Goal: Task Accomplishment & Management: Manage account settings

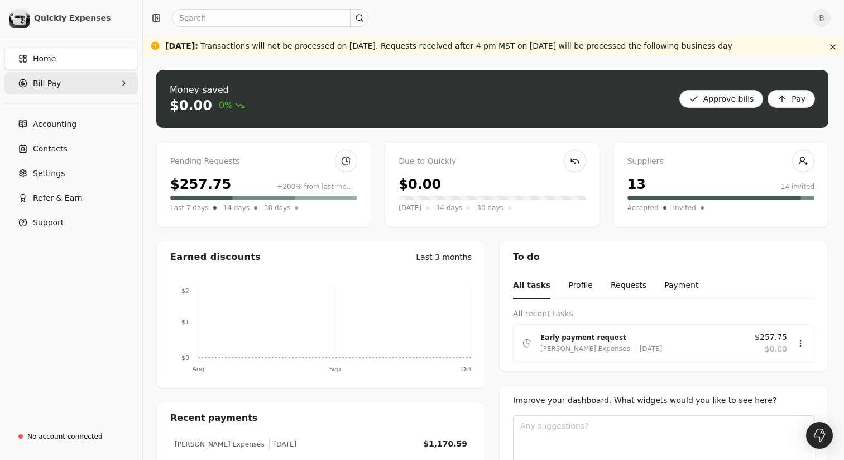
click at [64, 90] on Pay "Bill Pay" at bounding box center [70, 83] width 133 height 22
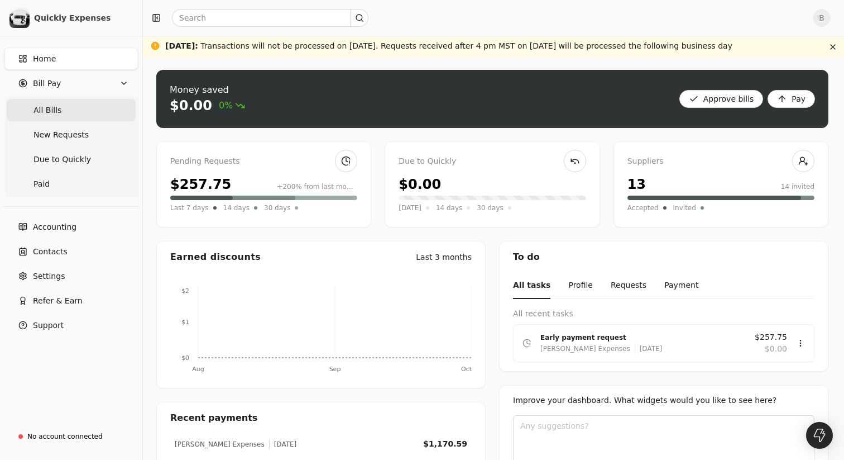
click at [64, 108] on Bills "All Bills" at bounding box center [71, 110] width 129 height 22
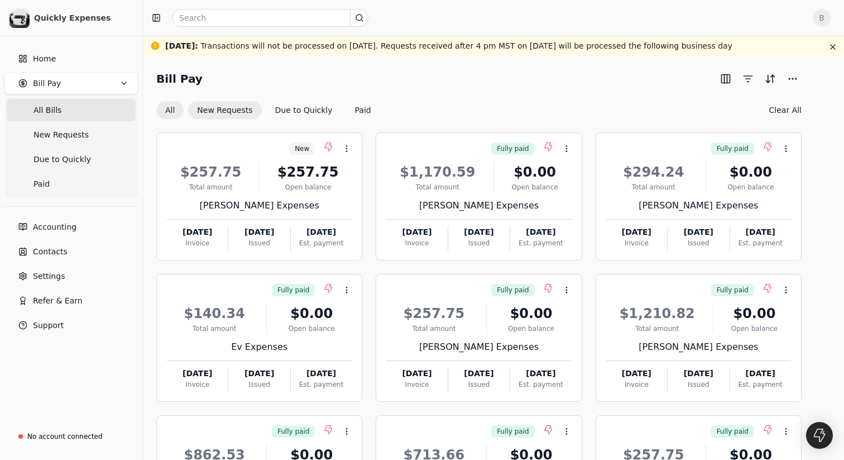
click at [242, 110] on button "New Requests" at bounding box center [224, 110] width 73 height 18
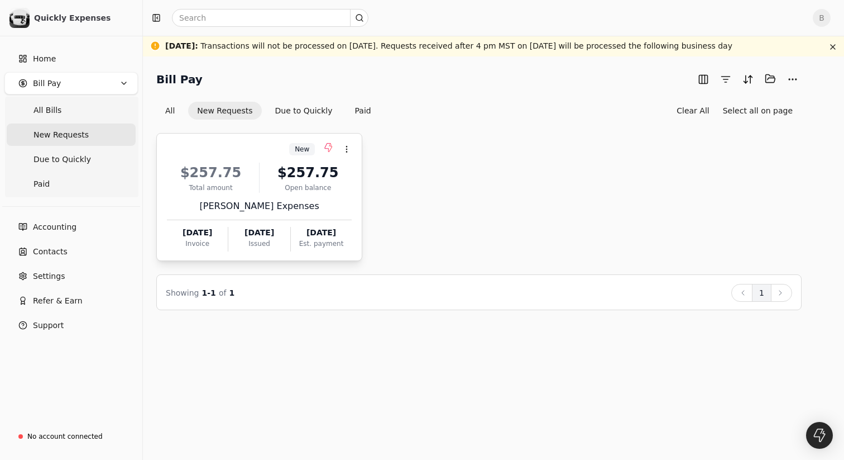
click at [295, 199] on div "[PERSON_NAME] Expenses" at bounding box center [259, 205] width 185 height 13
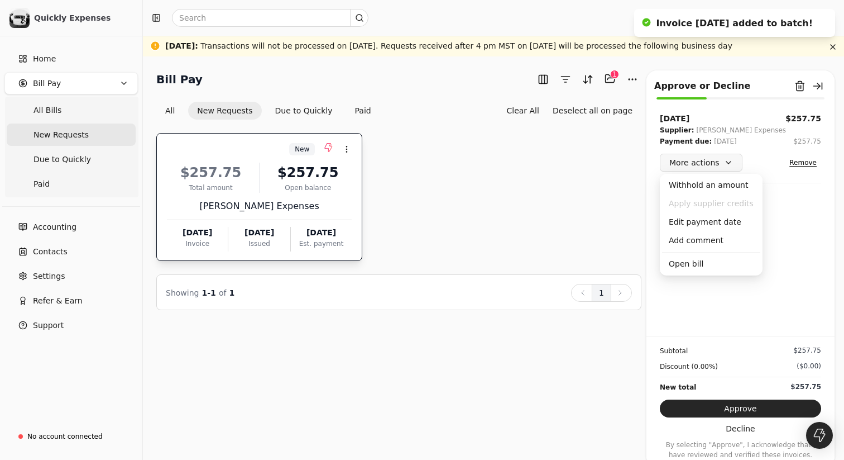
click at [729, 160] on button "More actions" at bounding box center [701, 163] width 83 height 18
click at [825, 20] on icon "Notifications (F8)" at bounding box center [824, 20] width 9 height 9
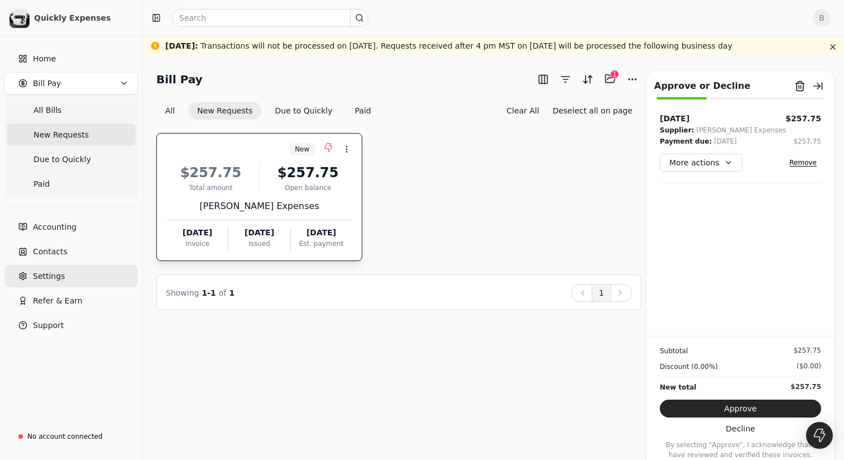
click at [56, 273] on span "Settings" at bounding box center [49, 276] width 32 height 12
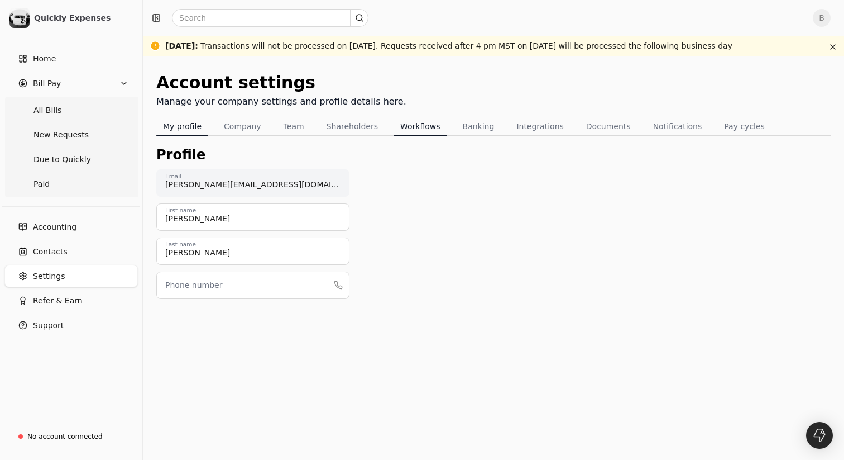
click at [403, 128] on button "Workflows" at bounding box center [421, 126] width 54 height 18
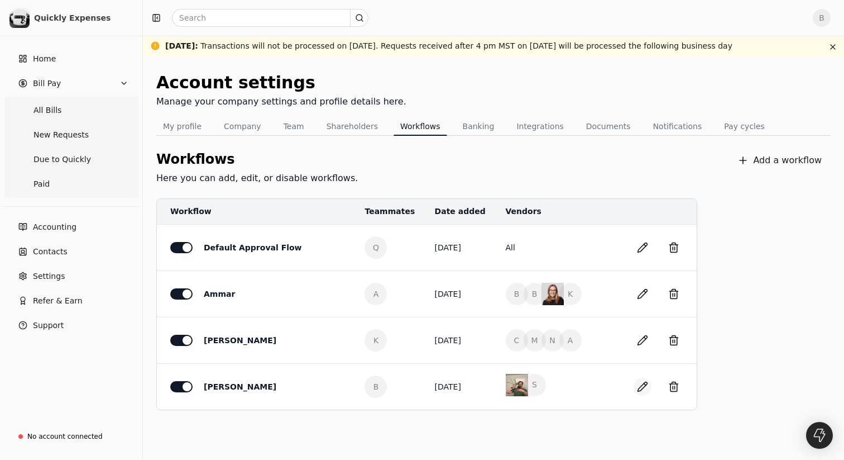
click at [643, 383] on button "button" at bounding box center [643, 387] width 18 height 18
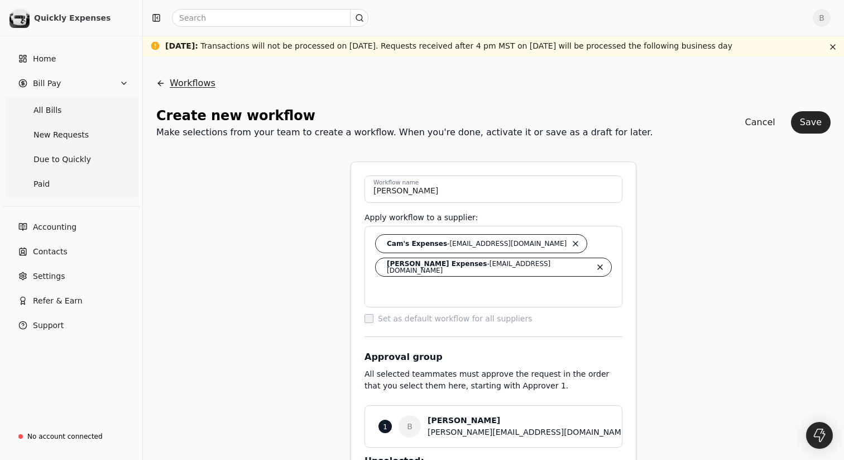
click at [162, 84] on button "Workflows" at bounding box center [185, 83] width 59 height 27
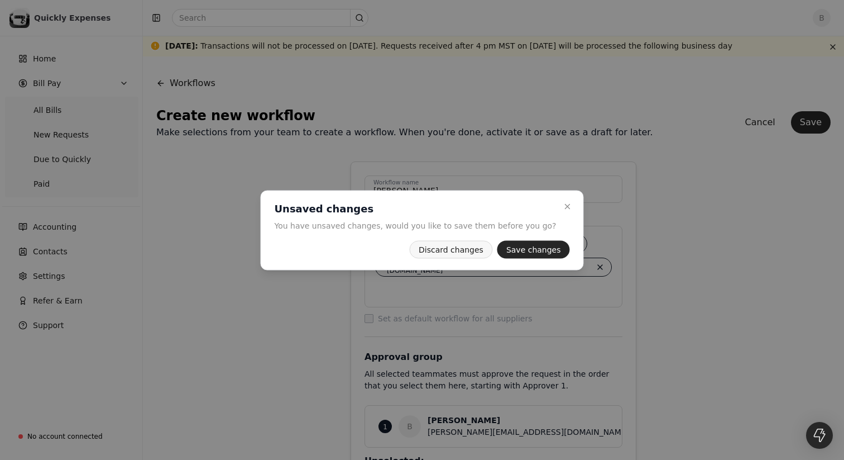
click at [456, 248] on button "Discard changes" at bounding box center [451, 249] width 84 height 18
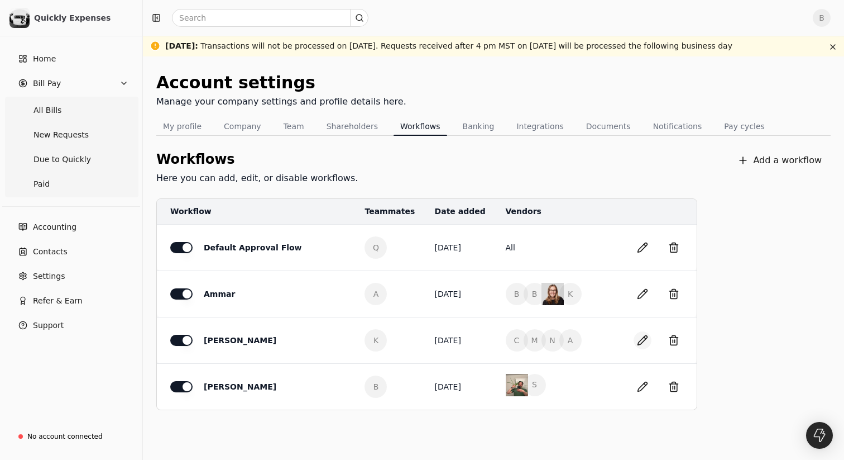
click at [642, 342] on button "button" at bounding box center [643, 340] width 18 height 18
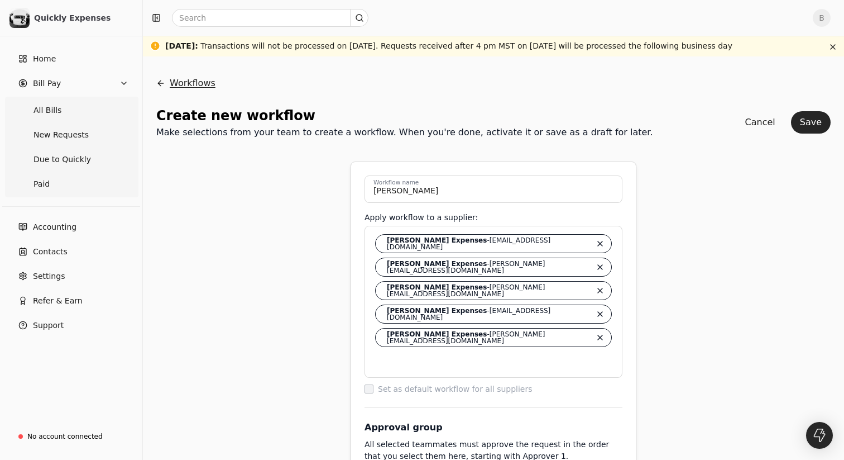
click at [175, 85] on button "Workflows" at bounding box center [185, 83] width 59 height 27
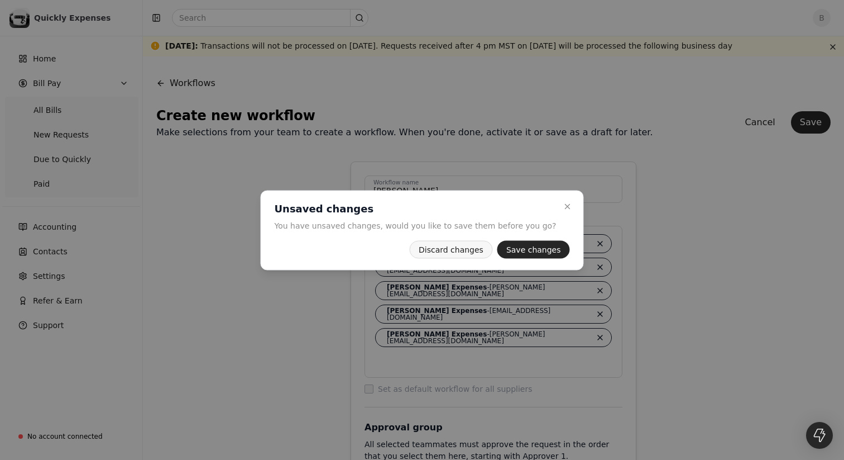
click at [460, 245] on button "Discard changes" at bounding box center [451, 249] width 84 height 18
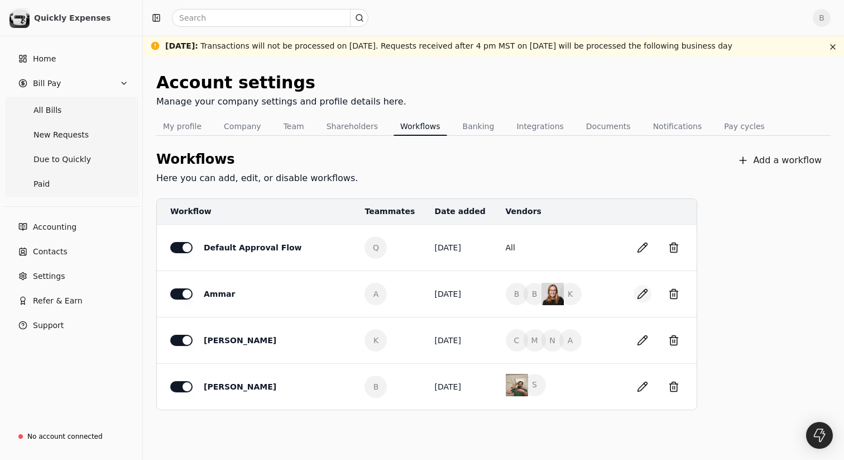
click at [639, 296] on button "button" at bounding box center [643, 294] width 18 height 18
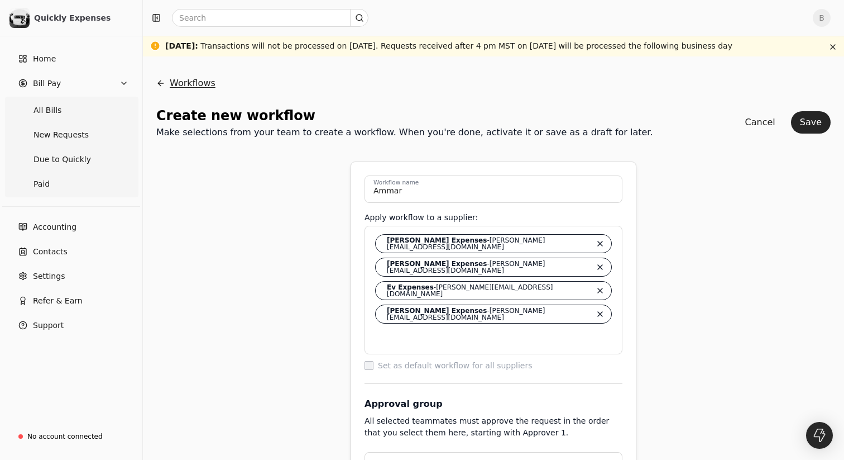
click at [176, 84] on button "Workflows" at bounding box center [185, 83] width 59 height 27
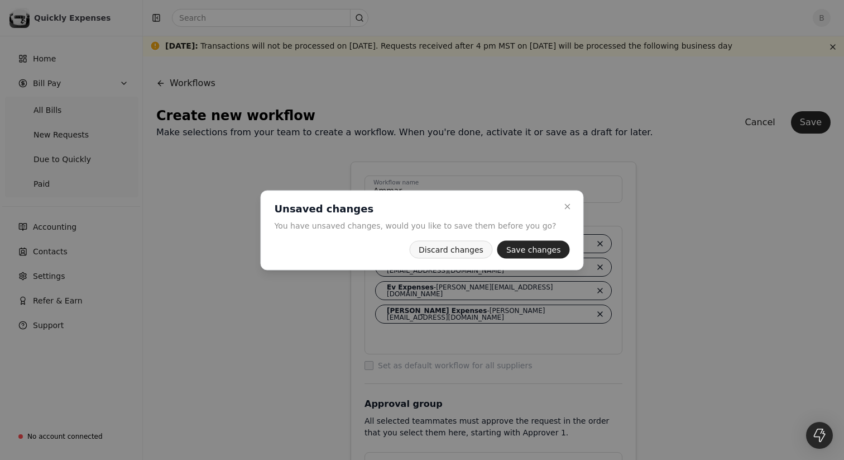
click at [467, 247] on button "Discard changes" at bounding box center [451, 249] width 84 height 18
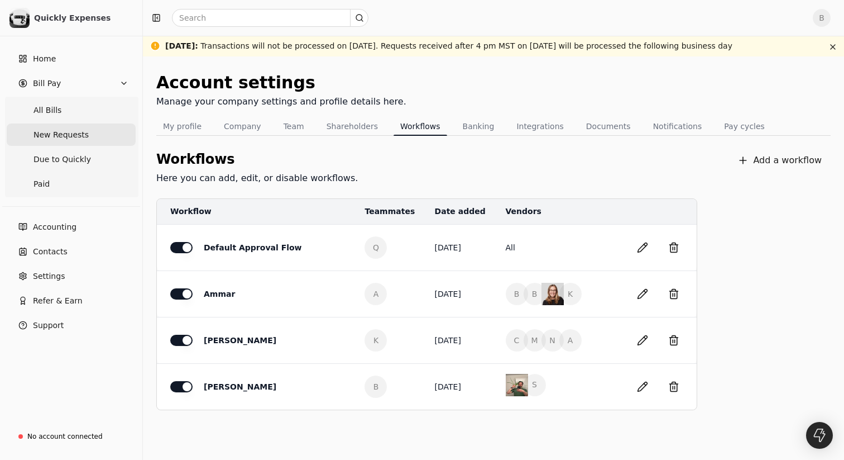
click at [48, 130] on span "New Requests" at bounding box center [61, 135] width 55 height 12
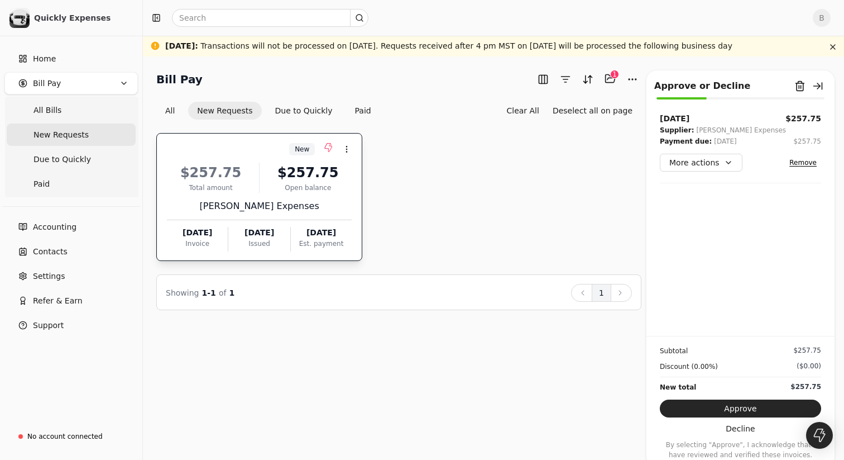
click at [281, 185] on div "Open balance" at bounding box center [308, 188] width 88 height 10
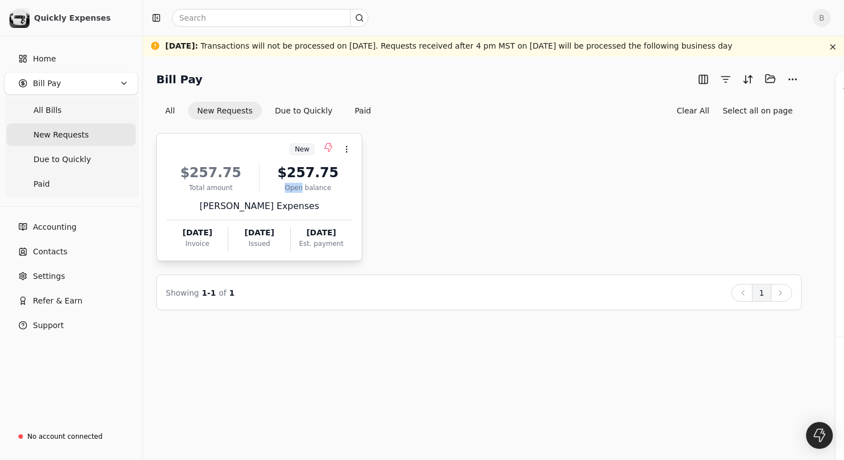
click at [281, 185] on div "Open balance" at bounding box center [308, 188] width 88 height 10
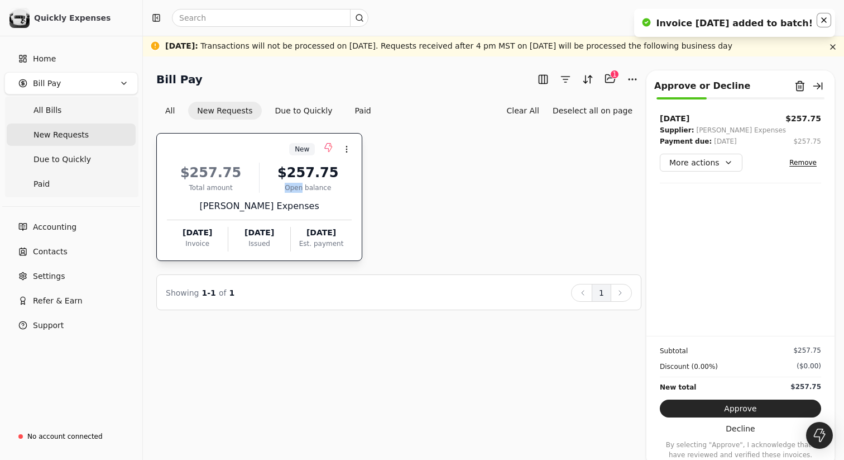
click at [823, 16] on icon "Notifications (F8)" at bounding box center [824, 20] width 9 height 9
click at [818, 89] on button "button" at bounding box center [818, 86] width 18 height 18
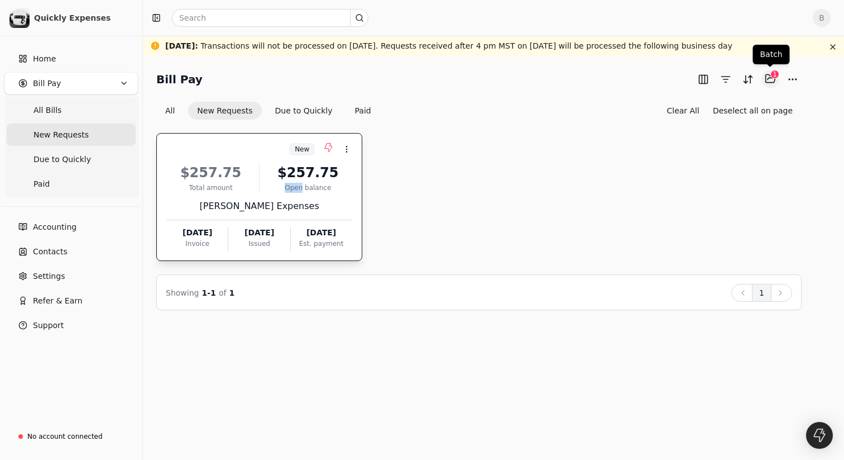
click at [770, 76] on button "Selected items: 1" at bounding box center [771, 79] width 18 height 18
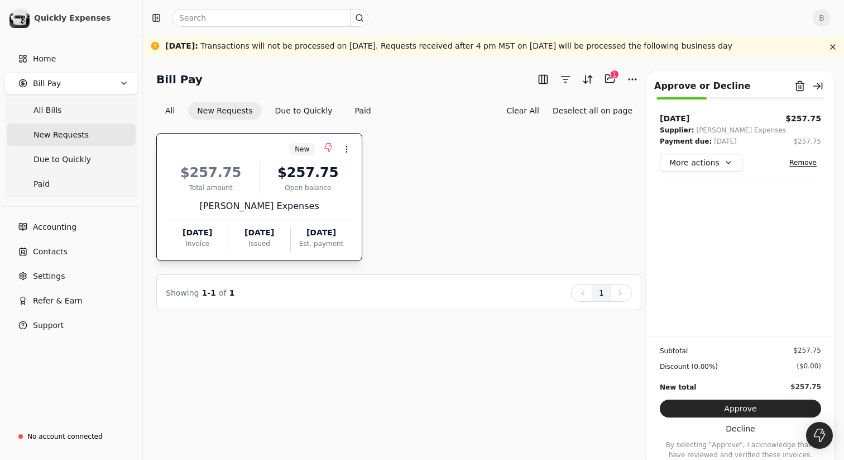
click at [519, 213] on div "New Context Menu Button $257.75 Total amount $257.75 Open balance [PERSON_NAME]…" at bounding box center [398, 197] width 485 height 128
click at [304, 199] on div "[PERSON_NAME] Expenses" at bounding box center [259, 205] width 185 height 13
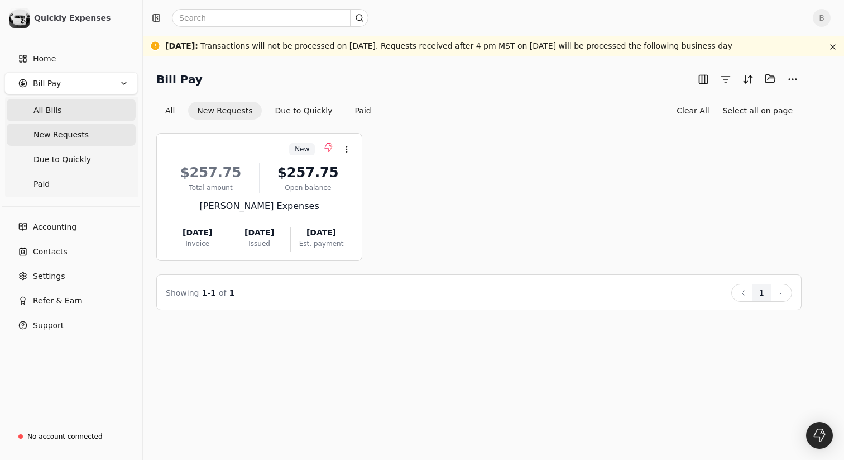
click at [59, 116] on Bills "All Bills" at bounding box center [71, 110] width 129 height 22
